Goal: Task Accomplishment & Management: Manage account settings

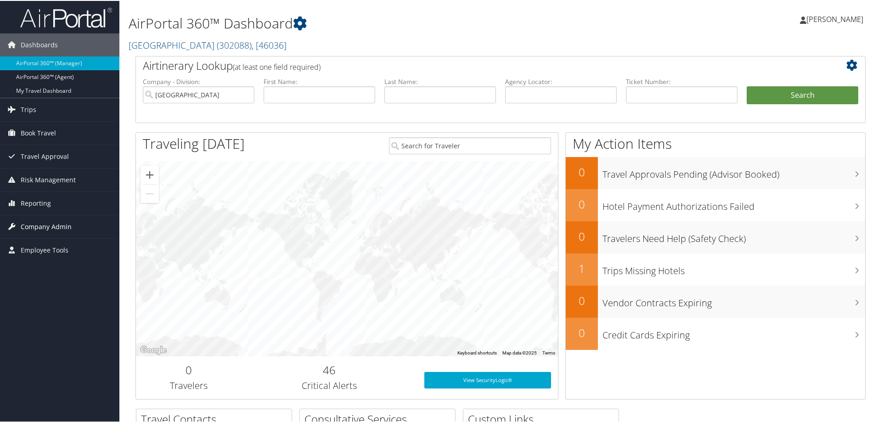
click at [46, 223] on span "Company Admin" at bounding box center [46, 225] width 51 height 23
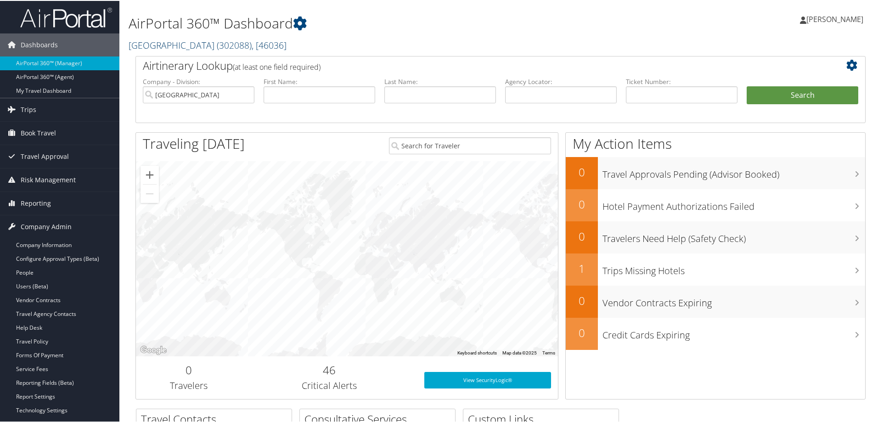
click at [280, 44] on span ", [ 46036 ]" at bounding box center [269, 44] width 35 height 12
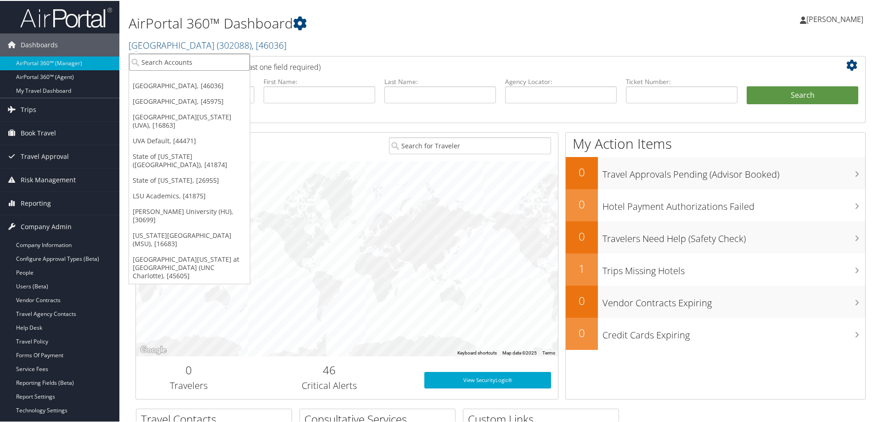
click at [196, 61] on input "search" at bounding box center [189, 61] width 121 height 17
type input "troy"
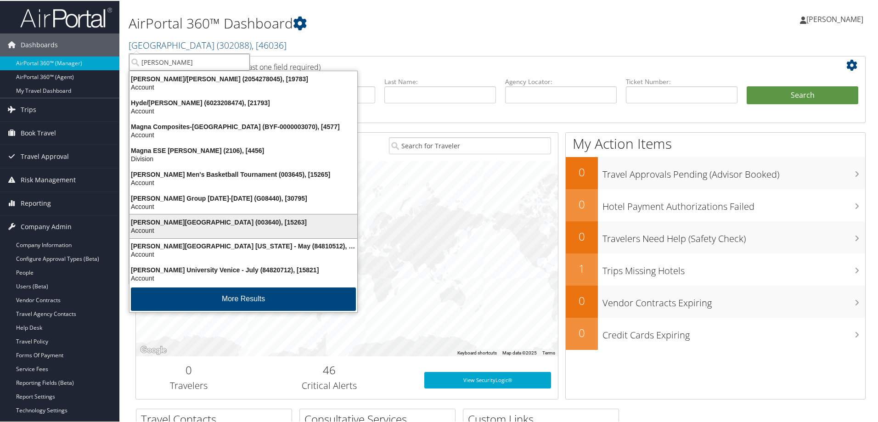
click at [177, 223] on div "Troy University (003640), [15263]" at bounding box center [243, 221] width 239 height 8
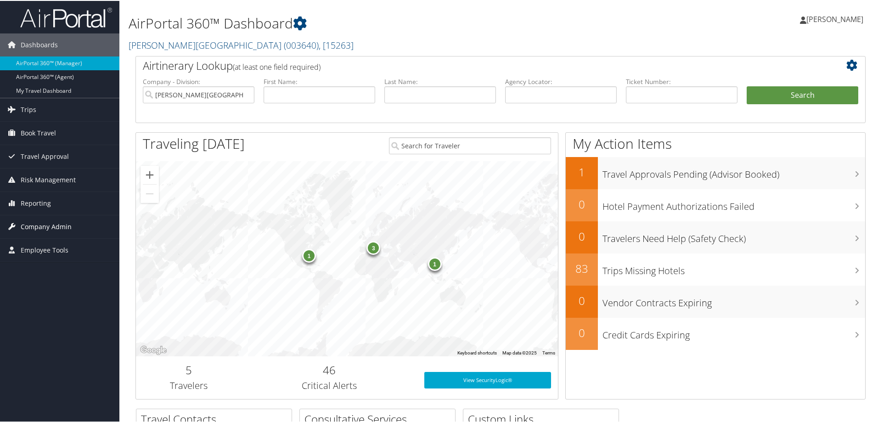
click at [44, 224] on span "Company Admin" at bounding box center [46, 225] width 51 height 23
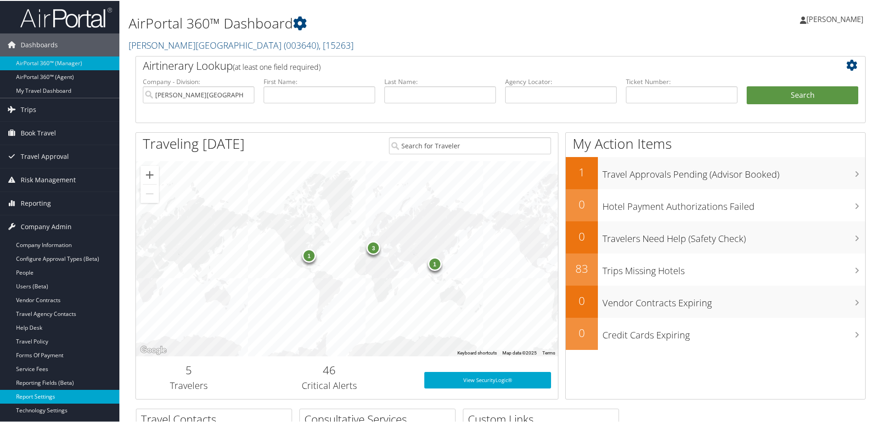
click at [39, 395] on link "Report Settings" at bounding box center [59, 396] width 119 height 14
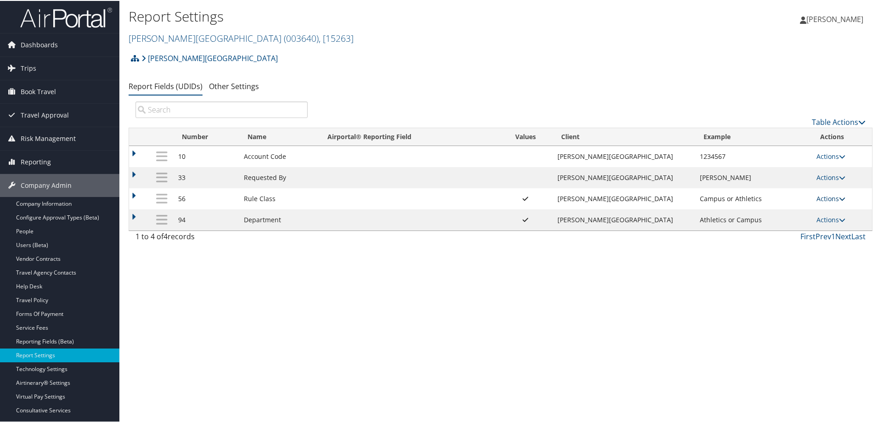
click at [839, 196] on icon at bounding box center [842, 198] width 6 height 6
click at [319, 39] on span ", [ 15263 ]" at bounding box center [336, 37] width 35 height 12
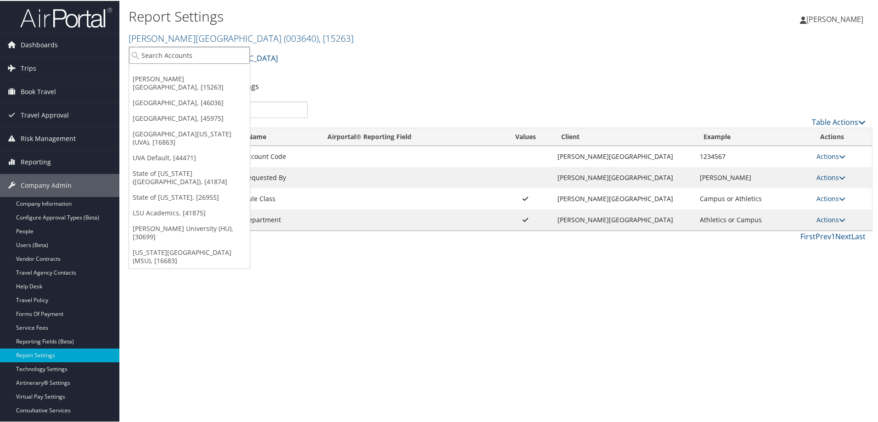
click at [201, 58] on input "search" at bounding box center [189, 54] width 121 height 17
click at [176, 165] on link "State of [US_STATE] ([GEOGRAPHIC_DATA]), [41874]" at bounding box center [189, 177] width 121 height 24
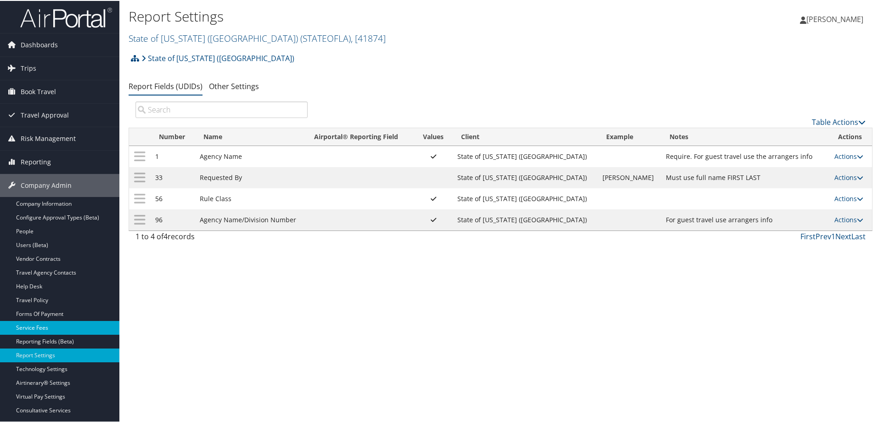
click at [38, 322] on link "Service Fees" at bounding box center [59, 327] width 119 height 14
